Goal: Navigation & Orientation: Understand site structure

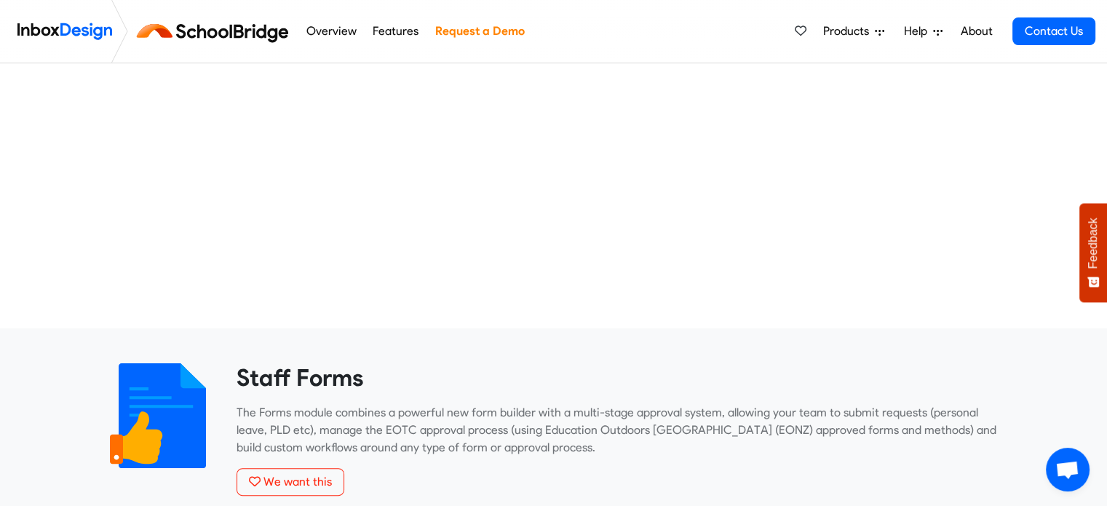
scroll to position [300, 0]
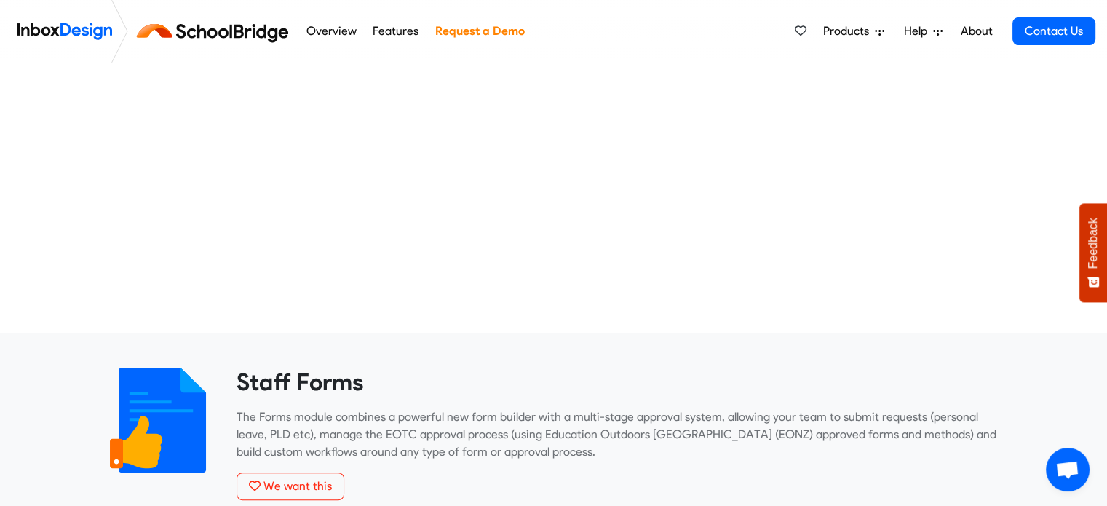
click at [335, 25] on link "Overview" at bounding box center [331, 31] width 58 height 29
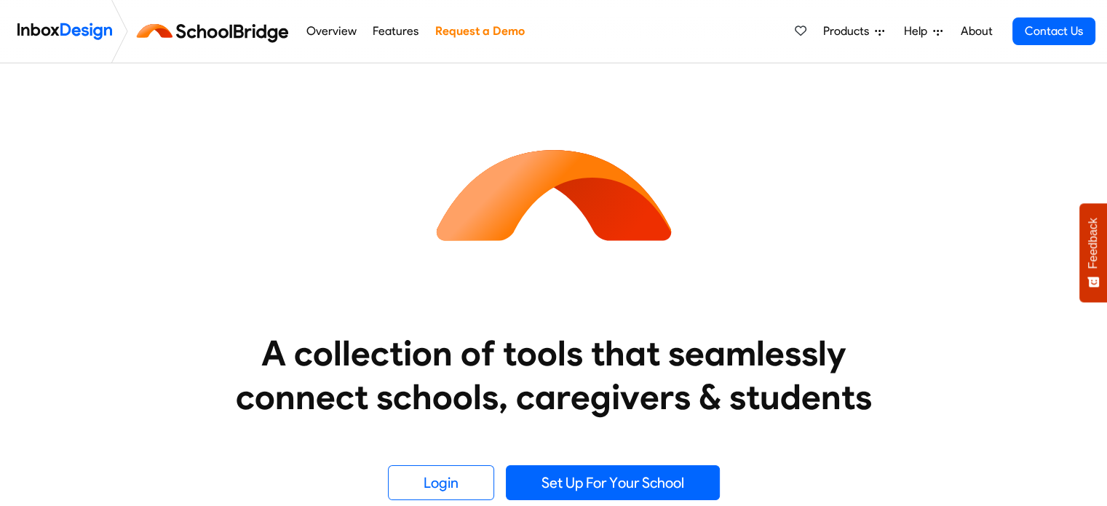
click at [381, 27] on link "Features" at bounding box center [396, 31] width 54 height 29
